Goal: Task Accomplishment & Management: Use online tool/utility

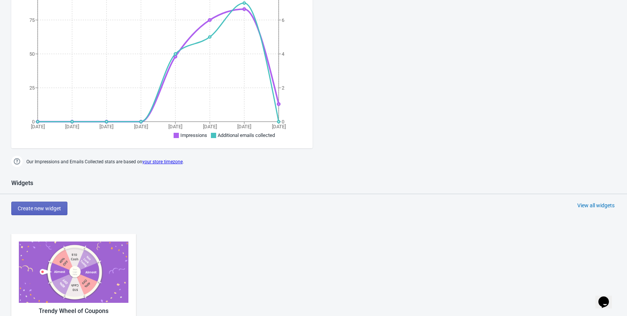
scroll to position [264, 0]
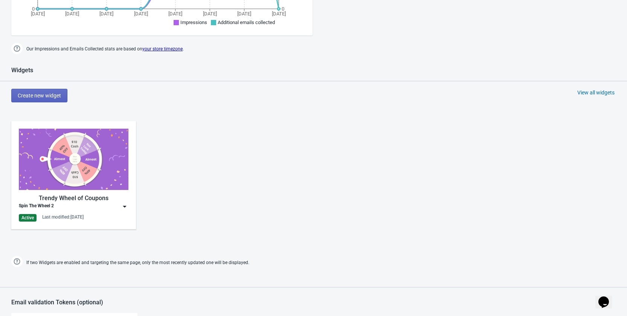
click at [127, 205] on img at bounding box center [125, 207] width 8 height 8
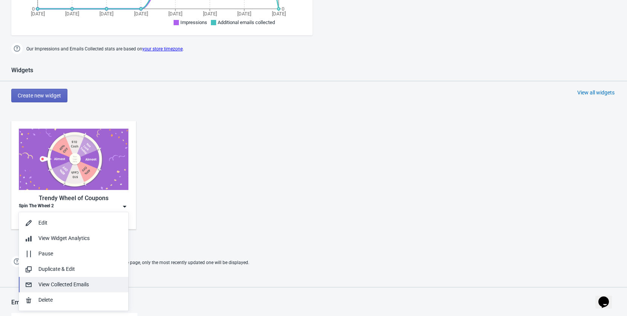
click at [96, 284] on div "View Collected Emails" at bounding box center [80, 285] width 84 height 8
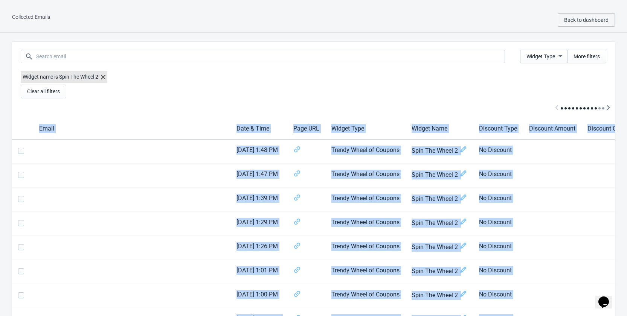
drag, startPoint x: 53, startPoint y: 205, endPoint x: 327, endPoint y: 82, distance: 300.2
click at [331, 82] on div "Widget name is Spin The Wheel 2" at bounding box center [314, 78] width 586 height 14
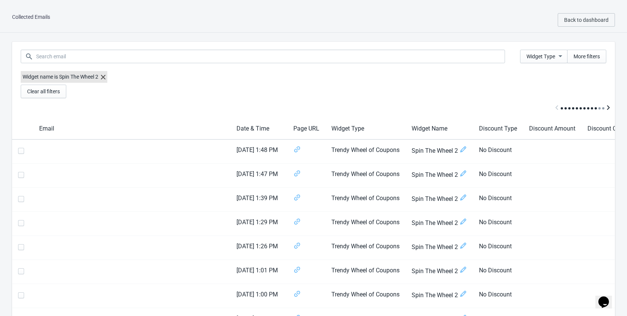
click at [611, 109] on icon "Scroll table right one column" at bounding box center [609, 108] width 8 height 8
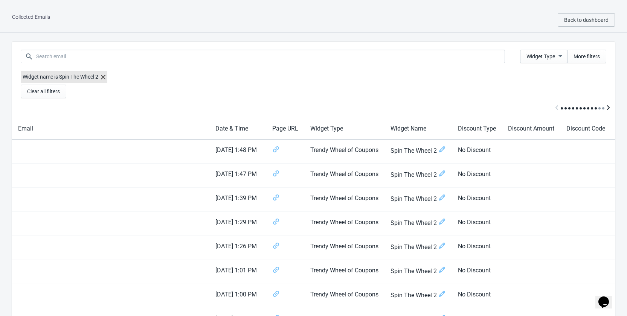
click at [611, 109] on icon "Scroll table right one column" at bounding box center [609, 108] width 8 height 8
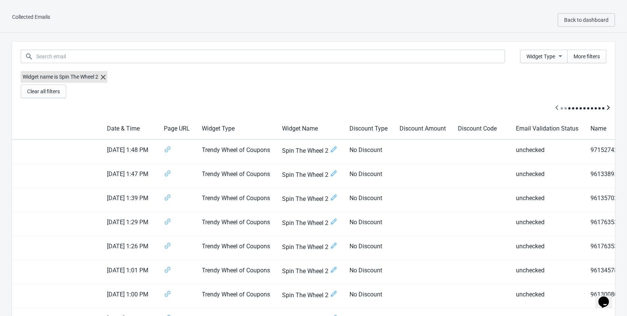
click at [611, 109] on icon "Scroll table right one column" at bounding box center [609, 108] width 8 height 8
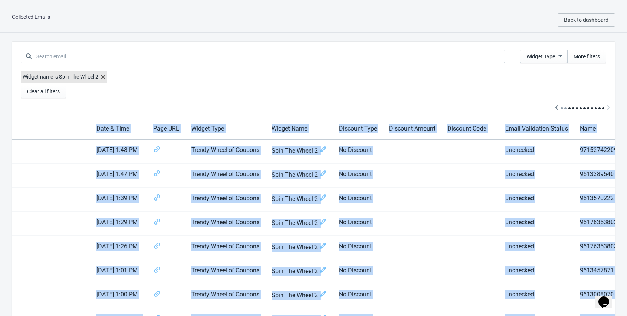
click at [611, 109] on div at bounding box center [313, 108] width 603 height 20
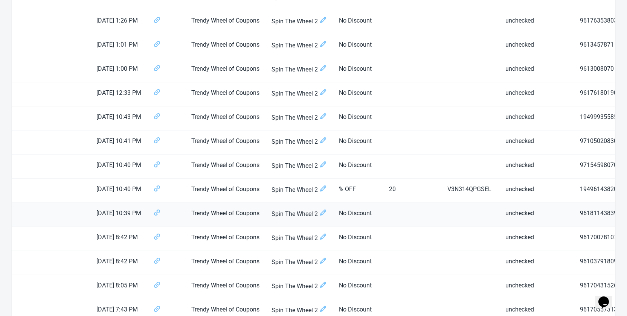
scroll to position [0, 0]
